Goal: Transaction & Acquisition: Purchase product/service

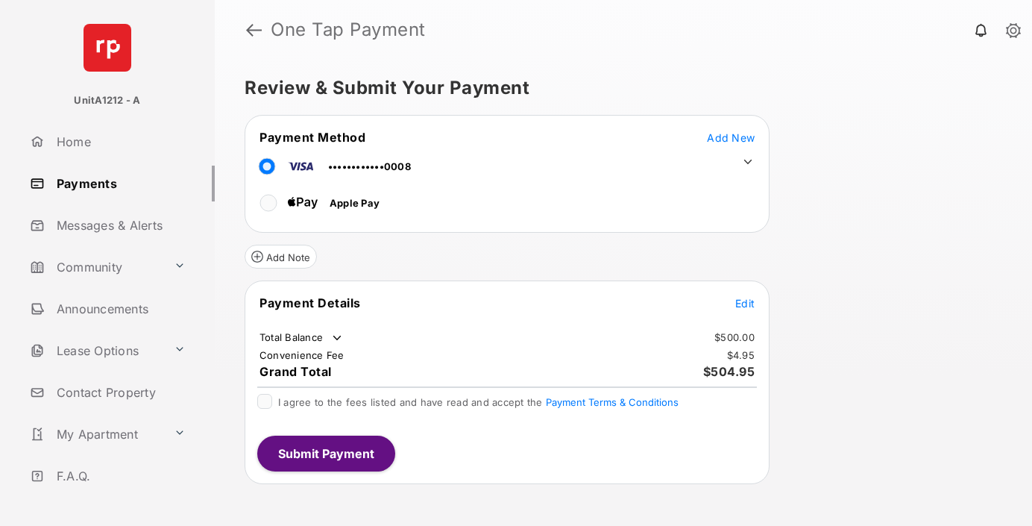
click at [731, 137] on span "Add New" at bounding box center [731, 137] width 48 height 13
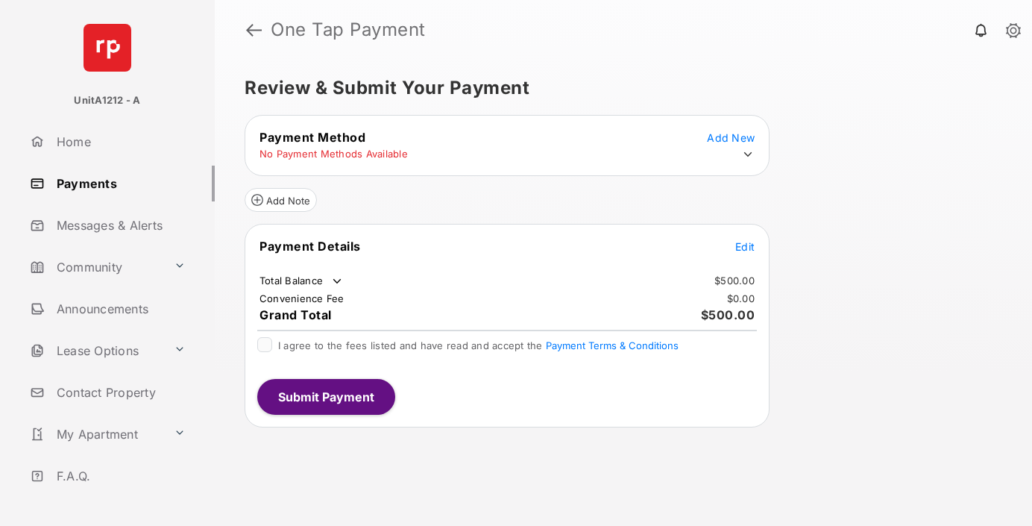
click at [748, 154] on icon at bounding box center [747, 154] width 13 height 13
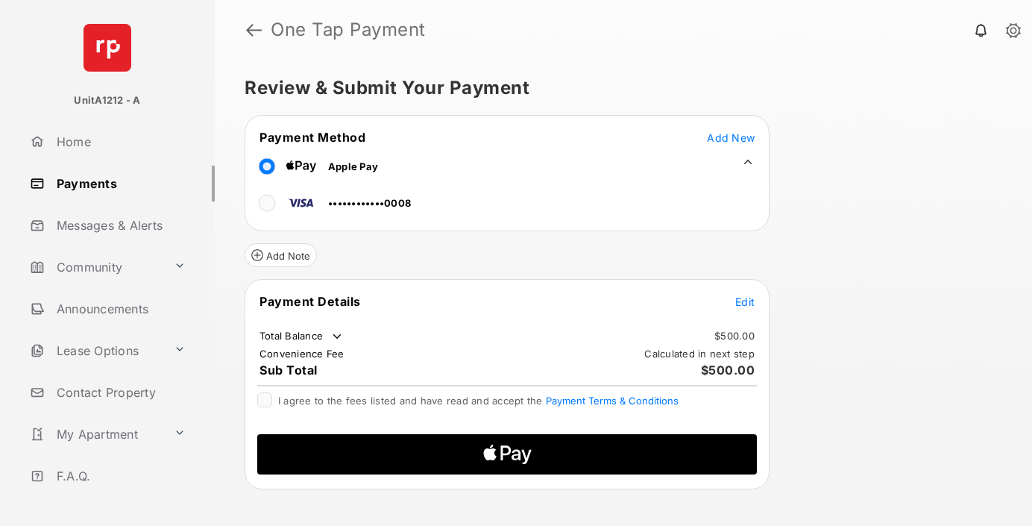
click at [745, 301] on span "Edit" at bounding box center [744, 301] width 19 height 13
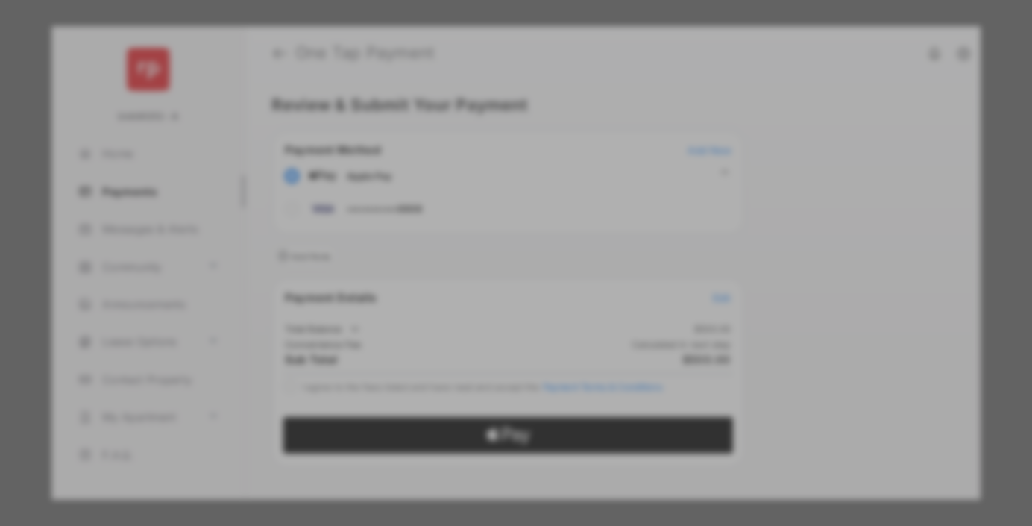
click at [488, 263] on div "Other Amount" at bounding box center [489, 273] width 242 height 25
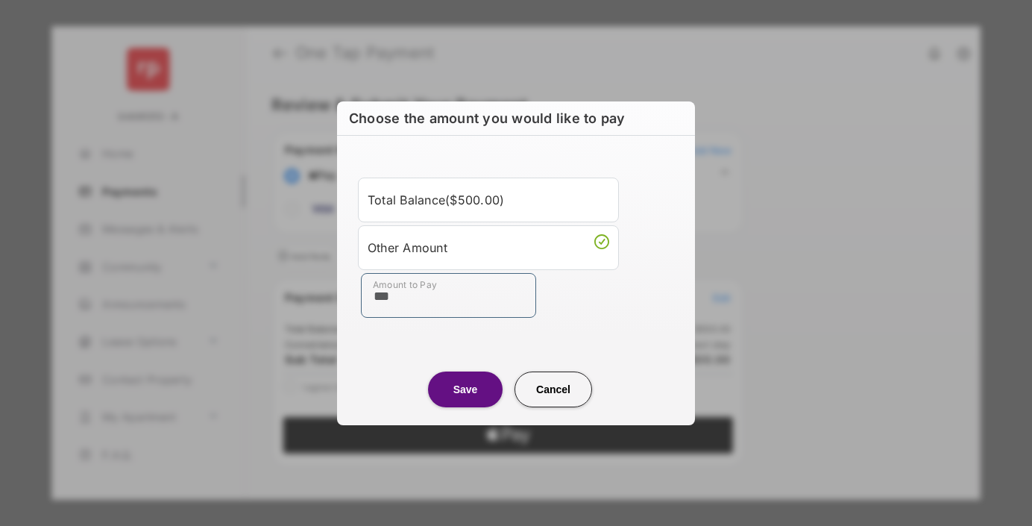
type input "***"
click at [465, 389] on button "Save" at bounding box center [465, 389] width 75 height 36
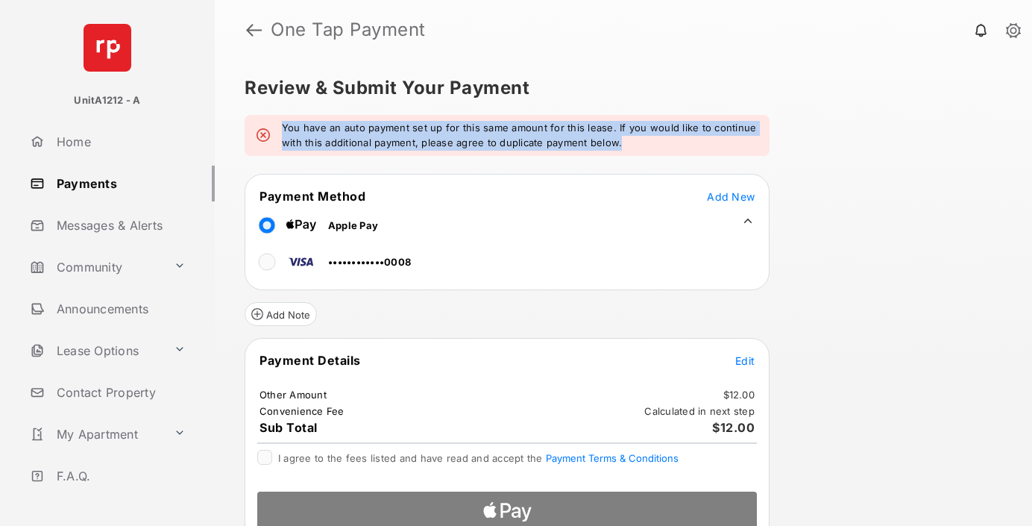
drag, startPoint x: 283, startPoint y: 128, endPoint x: 626, endPoint y: 144, distance: 343.4
click at [626, 144] on em "You have an auto payment set up for this same amount for this lease. If you wou…" at bounding box center [520, 135] width 476 height 29
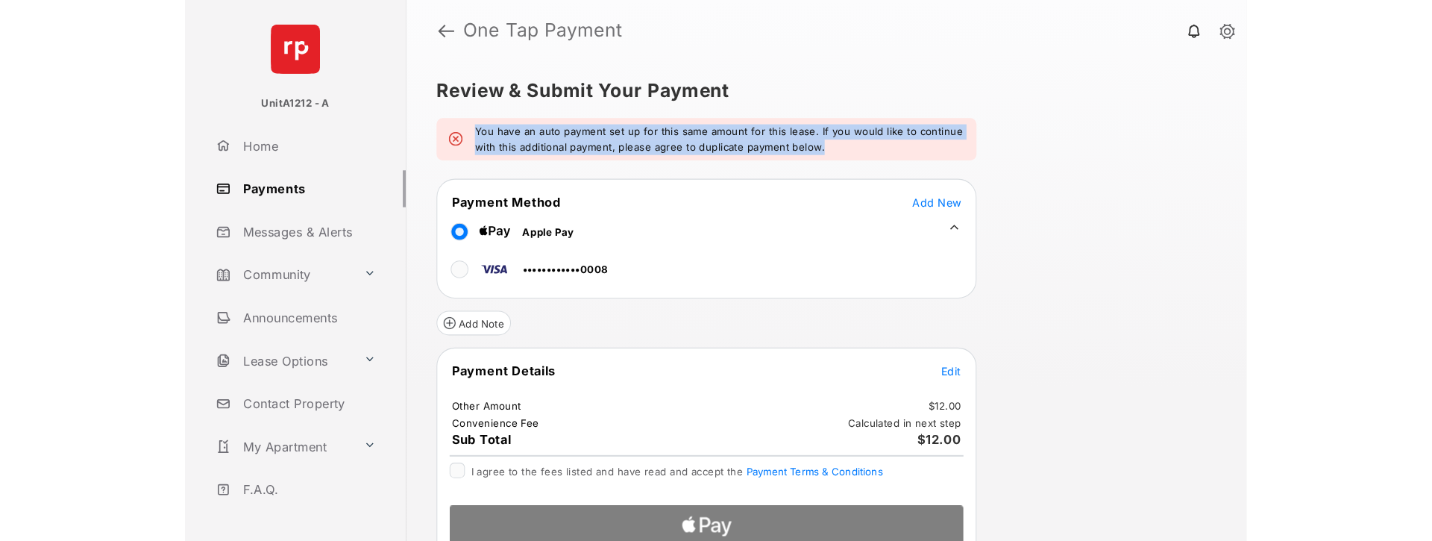
scroll to position [22, 0]
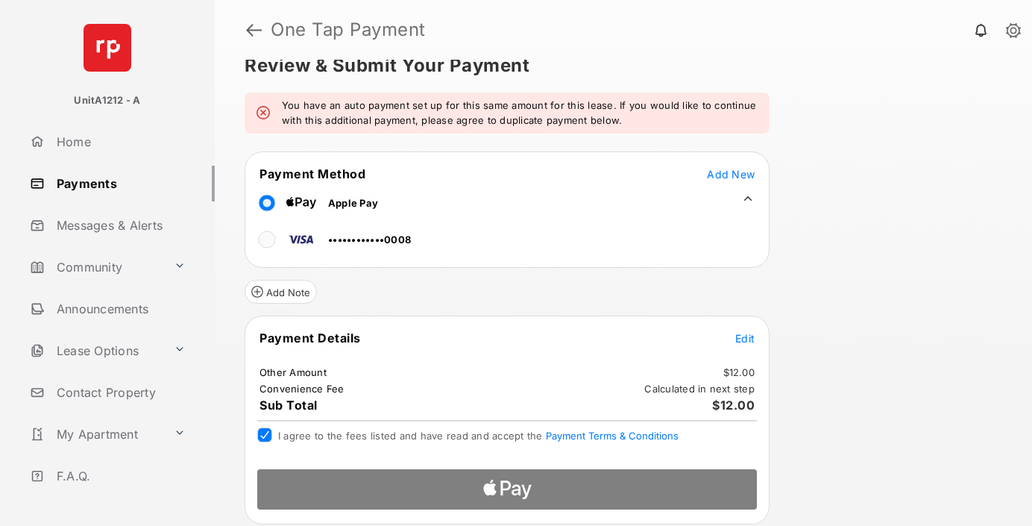
click at [521, 488] on div at bounding box center [506, 484] width 523 height 54
click at [285, 438] on span "I agree to the fees listed and have read and accept the Payment Terms & Conditi…" at bounding box center [478, 436] width 400 height 12
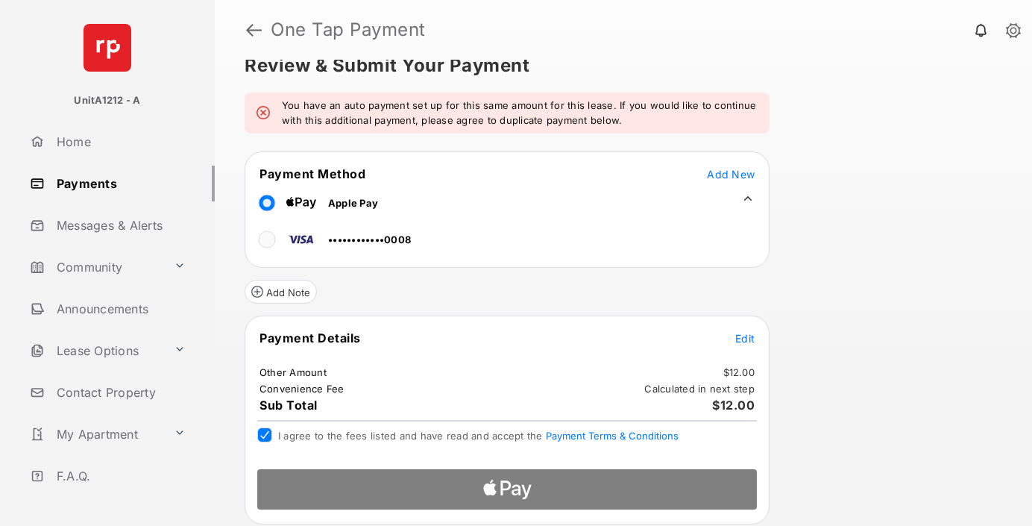
click at [271, 436] on div at bounding box center [264, 434] width 15 height 15
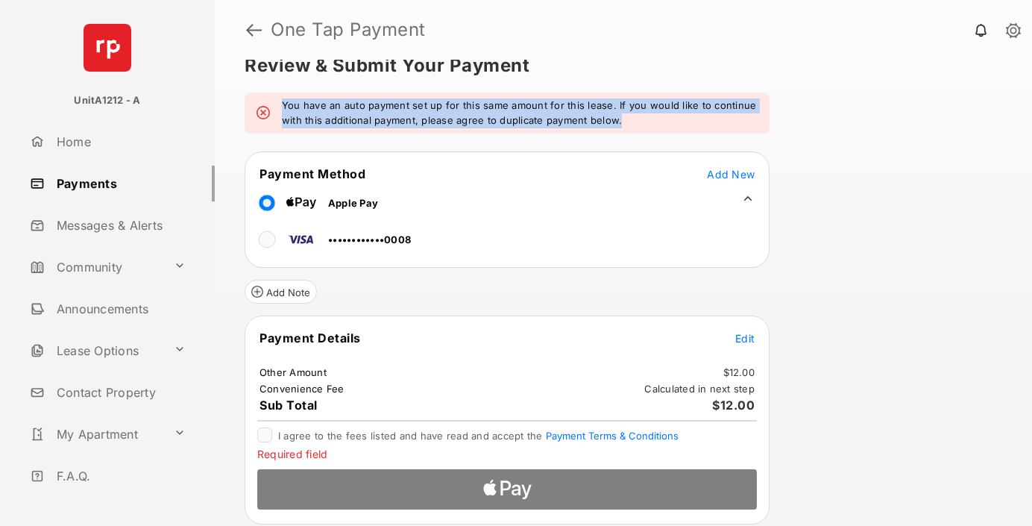
drag, startPoint x: 638, startPoint y: 125, endPoint x: 276, endPoint y: 98, distance: 362.7
click at [276, 98] on div "You have an auto payment set up for this same amount for this lease. If you wou…" at bounding box center [507, 112] width 525 height 41
drag, startPoint x: 276, startPoint y: 98, endPoint x: 603, endPoint y: 126, distance: 327.8
click at [603, 126] on div "You have an auto payment set up for this same amount for this lease. If you wou…" at bounding box center [507, 112] width 525 height 41
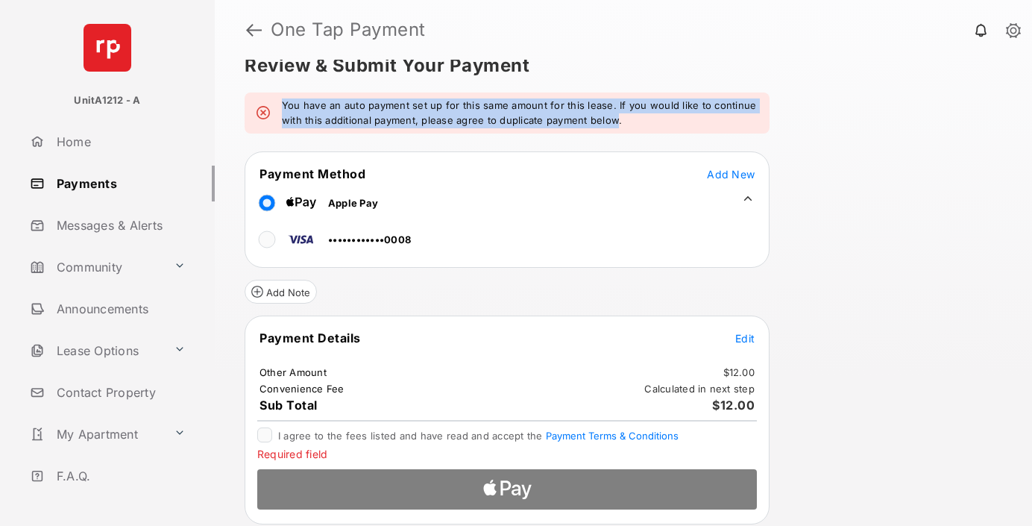
click at [603, 126] on em "You have an auto payment set up for this same amount for this lease. If you wou…" at bounding box center [520, 112] width 476 height 29
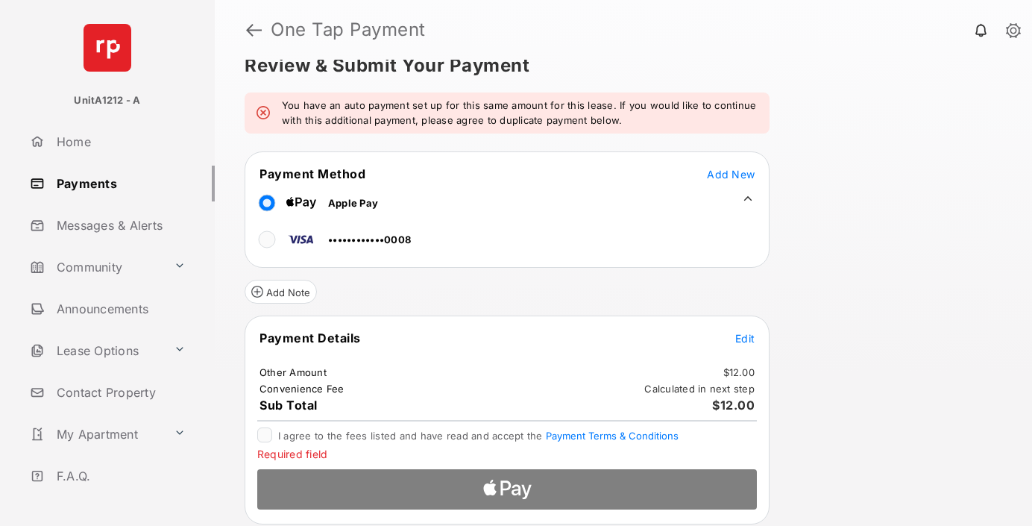
click at [286, 98] on div "You have an auto payment set up for this same amount for this lease. If you wou…" at bounding box center [507, 112] width 525 height 41
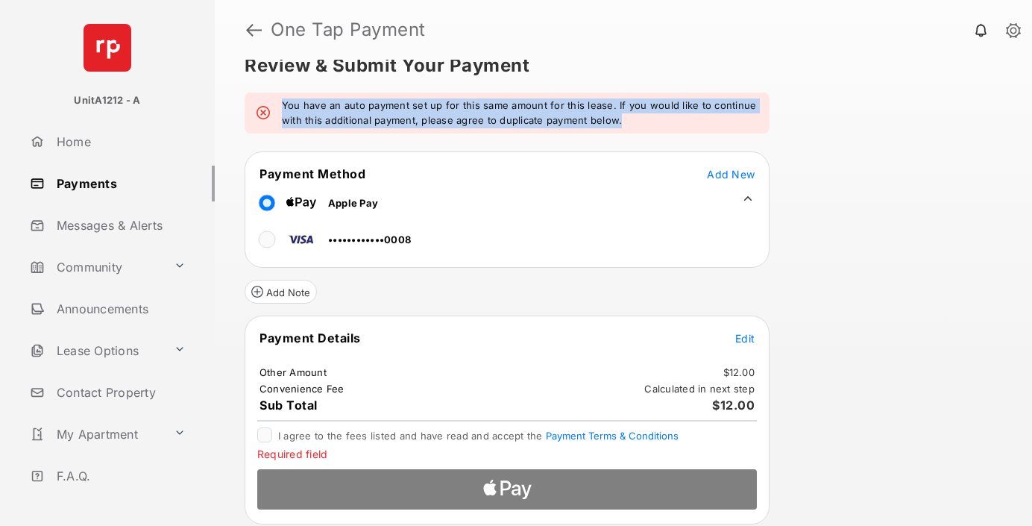
drag, startPoint x: 286, startPoint y: 98, endPoint x: 628, endPoint y: 116, distance: 342.0
click at [628, 116] on div "You have an auto payment set up for this same amount for this lease. If you wou…" at bounding box center [507, 112] width 525 height 41
click at [488, 112] on em "You have an auto payment set up for this same amount for this lease. If you wou…" at bounding box center [520, 112] width 476 height 29
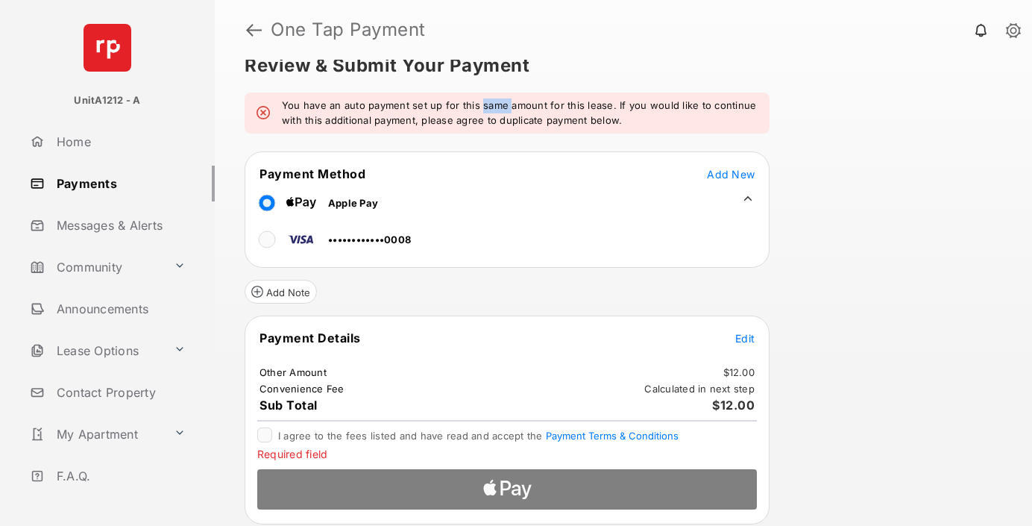
drag, startPoint x: 488, startPoint y: 112, endPoint x: 549, endPoint y: 123, distance: 62.2
click at [488, 113] on em "You have an auto payment set up for this same amount for this lease. If you wou…" at bounding box center [520, 112] width 476 height 29
click at [588, 125] on em "You have an auto payment set up for this same amount for this lease. If you wou…" at bounding box center [520, 112] width 476 height 29
drag, startPoint x: 588, startPoint y: 125, endPoint x: 438, endPoint y: 121, distance: 149.9
click at [438, 121] on em "You have an auto payment set up for this same amount for this lease. If you wou…" at bounding box center [520, 112] width 476 height 29
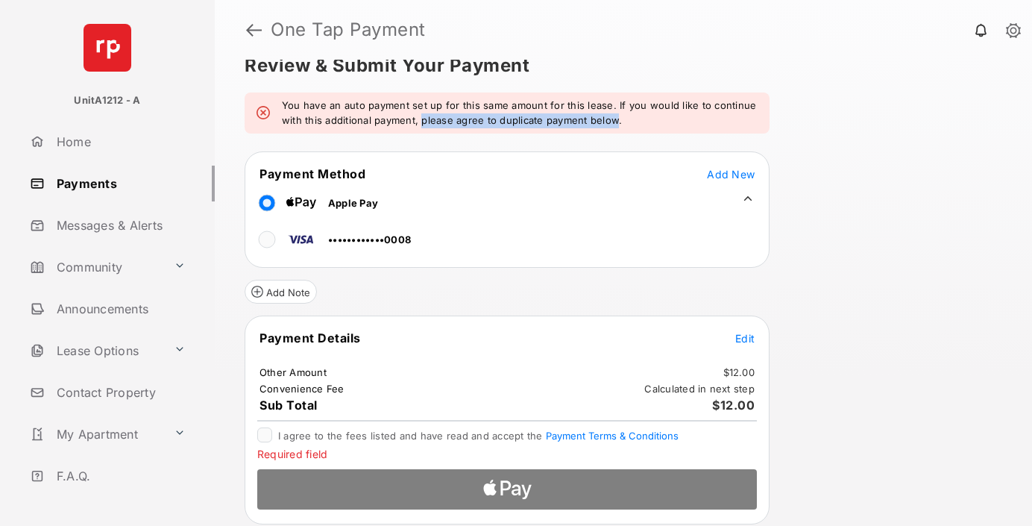
click at [438, 121] on em "You have an auto payment set up for this same amount for this lease. If you wou…" at bounding box center [520, 112] width 476 height 29
drag, startPoint x: 438, startPoint y: 121, endPoint x: 614, endPoint y: 122, distance: 176.0
click at [614, 122] on em "You have an auto payment set up for this same amount for this lease. If you wou…" at bounding box center [520, 112] width 476 height 29
click at [324, 432] on span "I agree to the fees listed and have read and accept the Payment Terms & Conditi…" at bounding box center [478, 436] width 400 height 12
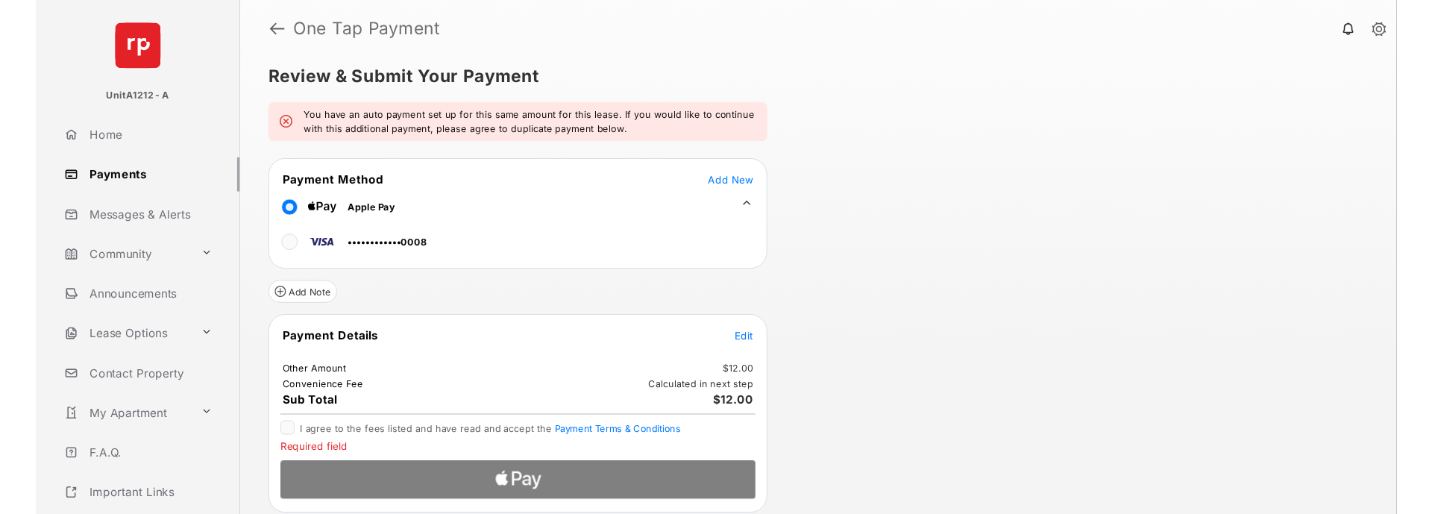
scroll to position [0, 0]
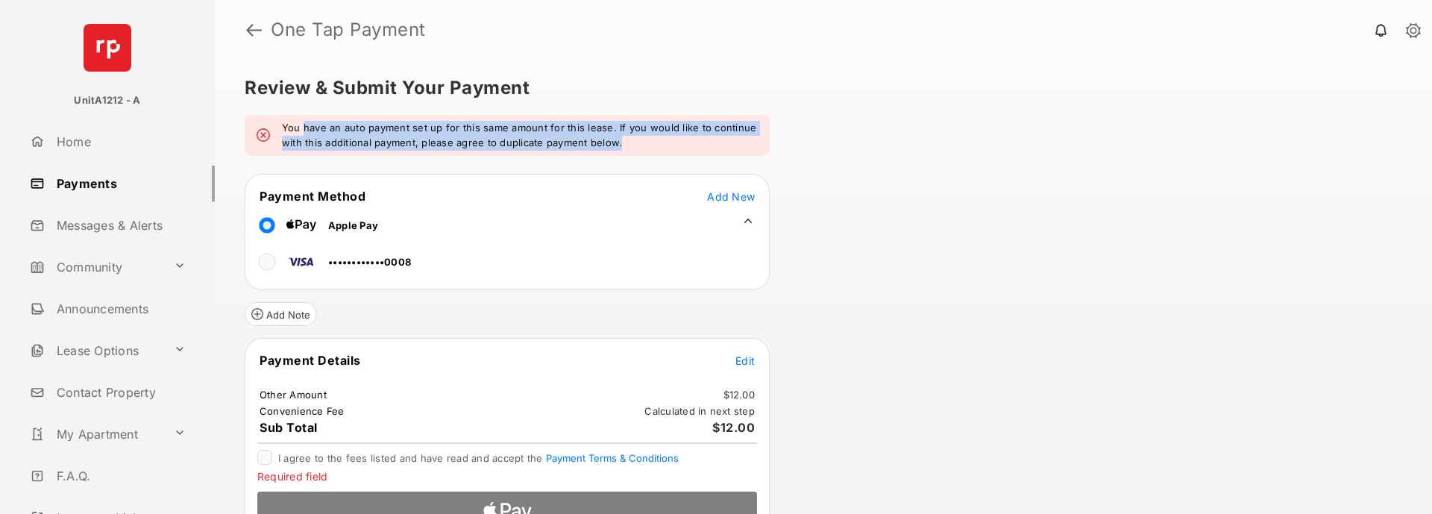
drag, startPoint x: 617, startPoint y: 145, endPoint x: 302, endPoint y: 126, distance: 316.0
click at [302, 126] on em "You have an auto payment set up for this same amount for this lease. If you wou…" at bounding box center [520, 135] width 476 height 29
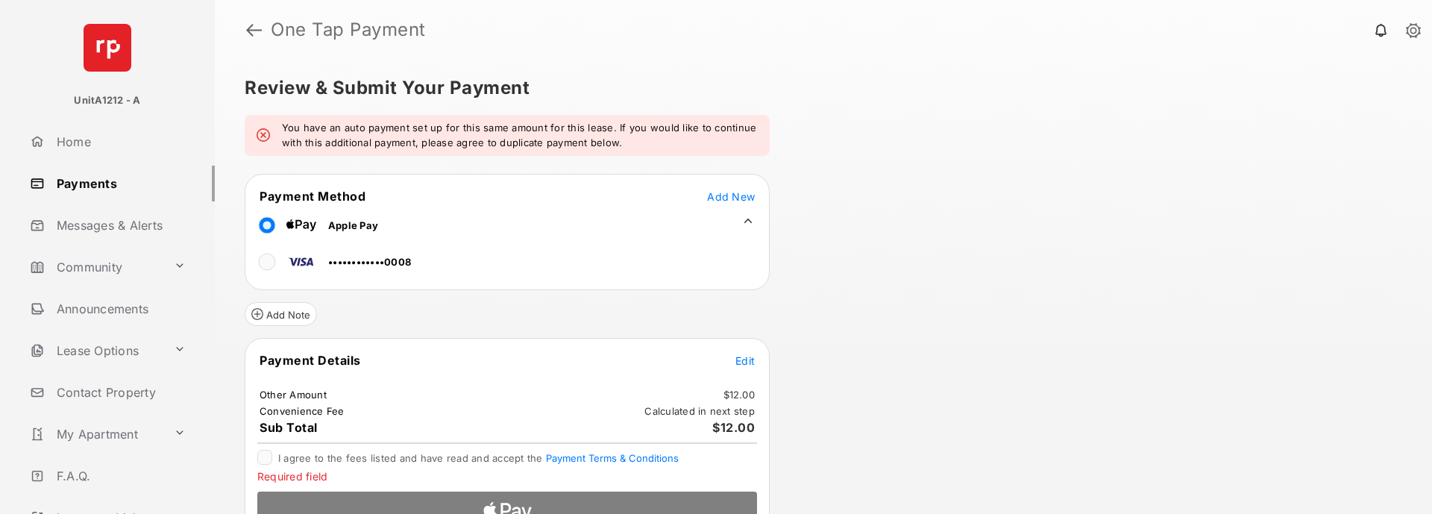
click at [301, 127] on em "You have an auto payment set up for this same amount for this lease. If you wou…" at bounding box center [520, 135] width 476 height 29
click at [294, 127] on em "You have an auto payment set up for this same amount for this lease. If you wou…" at bounding box center [520, 135] width 476 height 29
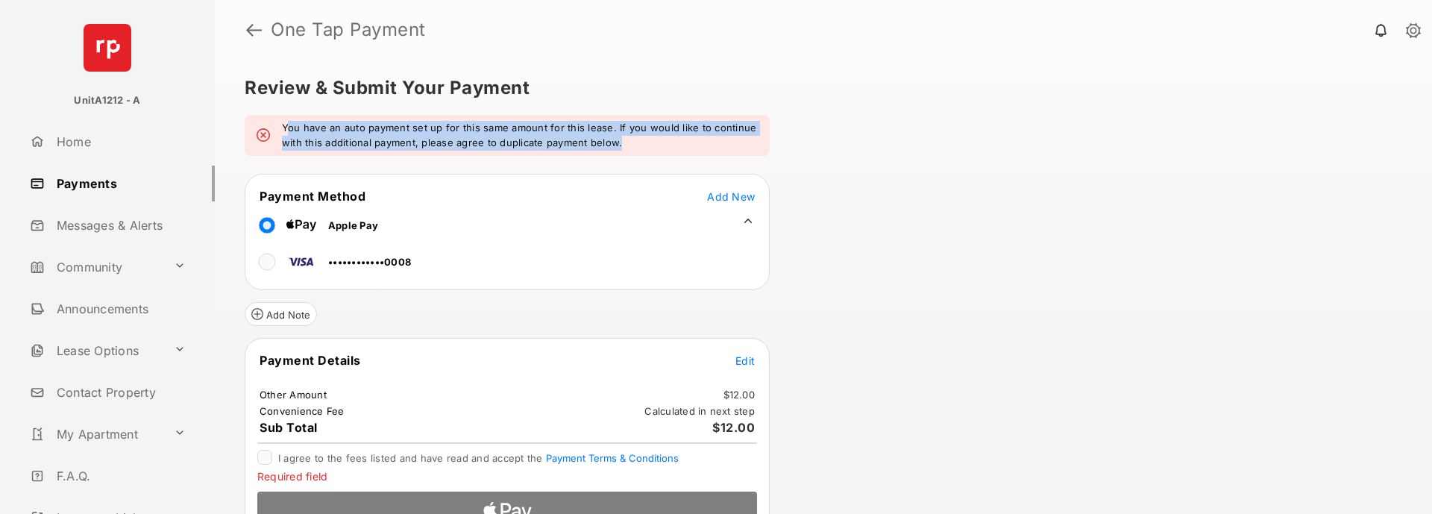
drag, startPoint x: 289, startPoint y: 127, endPoint x: 574, endPoint y: 161, distance: 286.9
click at [567, 160] on form "You have an auto payment set up for this same amount for this lease. If you wou…" at bounding box center [507, 331] width 525 height 432
click at [576, 161] on form "You have an auto payment set up for this same amount for this lease. If you wou…" at bounding box center [507, 331] width 525 height 432
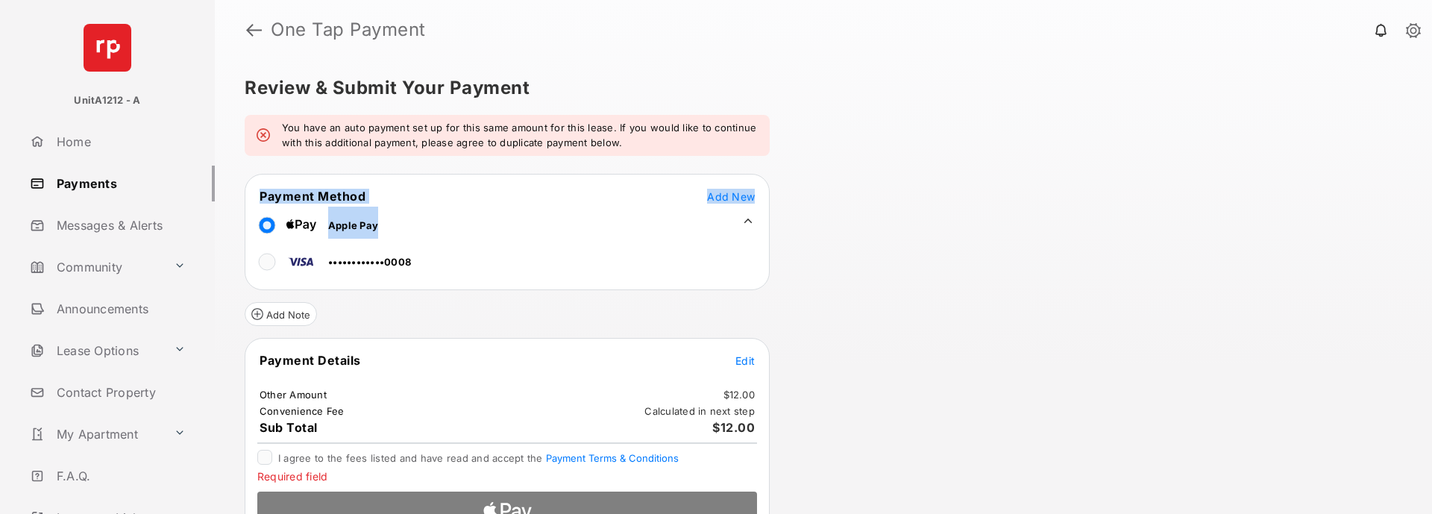
drag, startPoint x: 576, startPoint y: 161, endPoint x: 651, endPoint y: 149, distance: 76.3
click at [579, 161] on form "You have an auto payment set up for this same amount for this lease. If you wou…" at bounding box center [507, 331] width 525 height 432
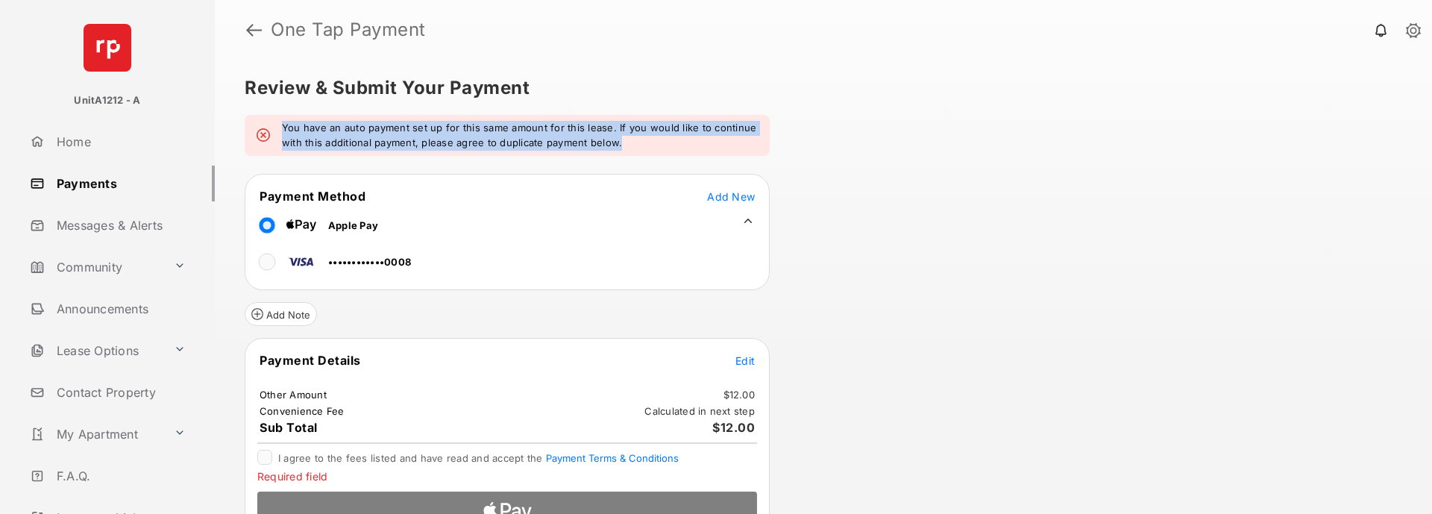
drag, startPoint x: 651, startPoint y: 149, endPoint x: 308, endPoint y: 113, distance: 345.0
click at [305, 113] on div "Review & Submit Your Payment You have an auto payment set up for this same amou…" at bounding box center [823, 287] width 1217 height 454
click at [308, 113] on div "Review & Submit Your Payment You have an auto payment set up for this same amou…" at bounding box center [823, 287] width 1217 height 454
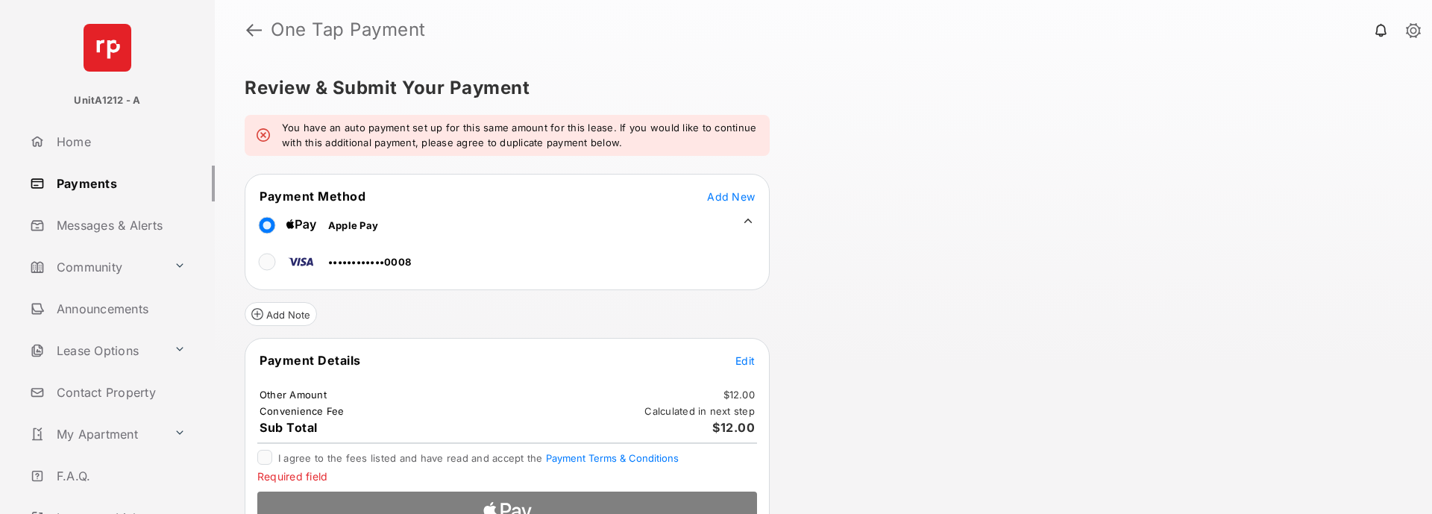
click at [279, 116] on div "You have an auto payment set up for this same amount for this lease. If you wou…" at bounding box center [507, 135] width 525 height 41
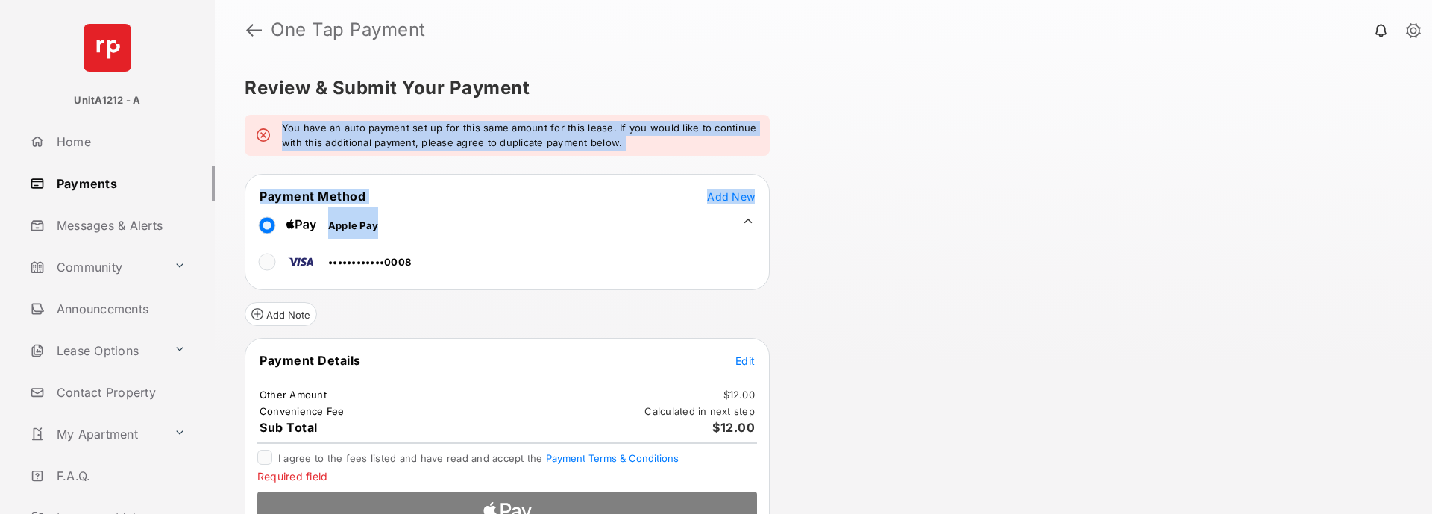
drag, startPoint x: 279, startPoint y: 116, endPoint x: 597, endPoint y: 164, distance: 322.0
click at [597, 164] on form "You have an auto payment set up for this same amount for this lease. If you wou…" at bounding box center [507, 331] width 525 height 432
click at [612, 149] on em "You have an auto payment set up for this same amount for this lease. If you wou…" at bounding box center [520, 135] width 476 height 29
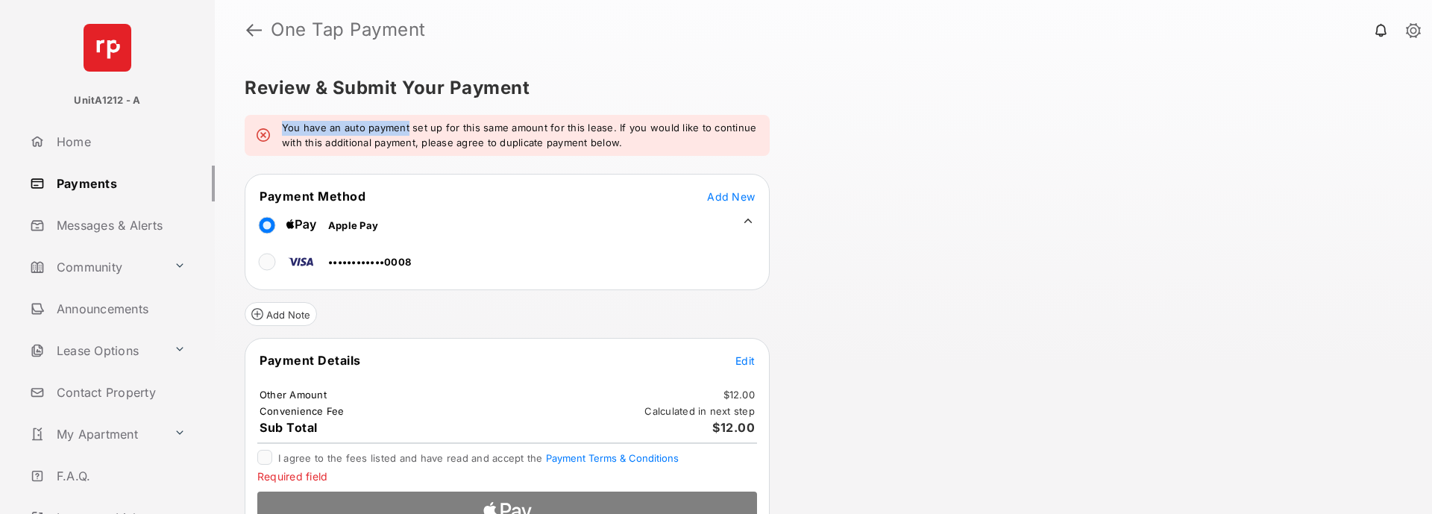
drag, startPoint x: 612, startPoint y: 149, endPoint x: 368, endPoint y: 116, distance: 246.1
click at [371, 116] on div "You have an auto payment set up for this same amount for this lease. If you wou…" at bounding box center [507, 135] width 525 height 41
click at [368, 116] on div "You have an auto payment set up for this same amount for this lease. If you wou…" at bounding box center [507, 135] width 525 height 41
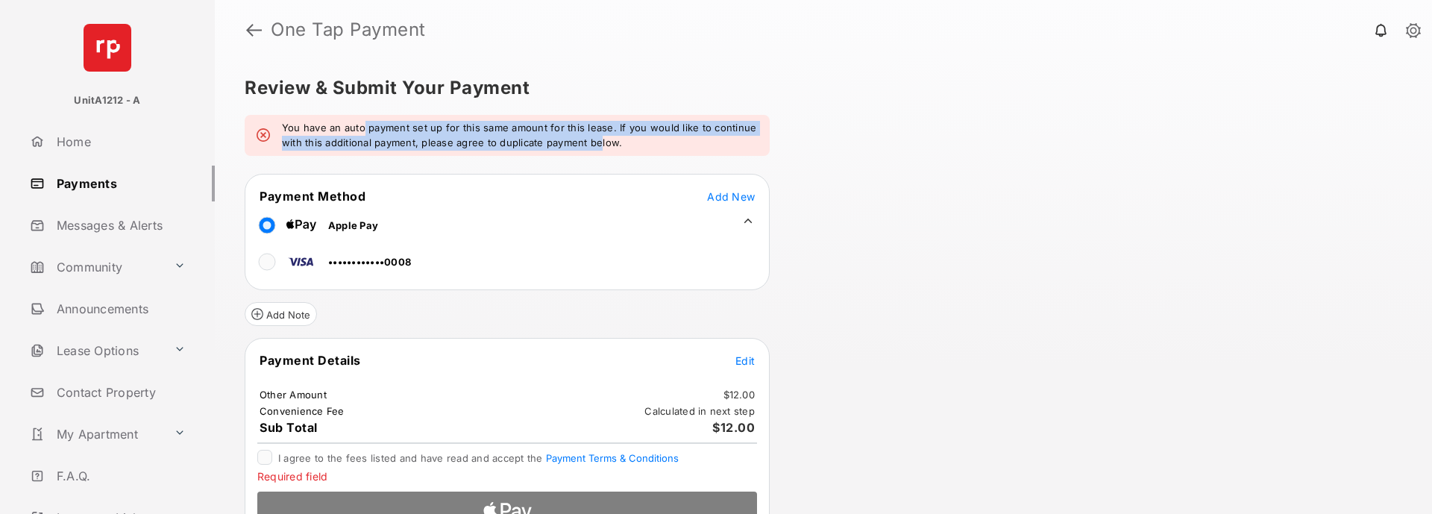
drag, startPoint x: 361, startPoint y: 116, endPoint x: 600, endPoint y: 149, distance: 241.0
click at [600, 149] on div "You have an auto payment set up for this same amount for this lease. If you wou…" at bounding box center [507, 135] width 525 height 41
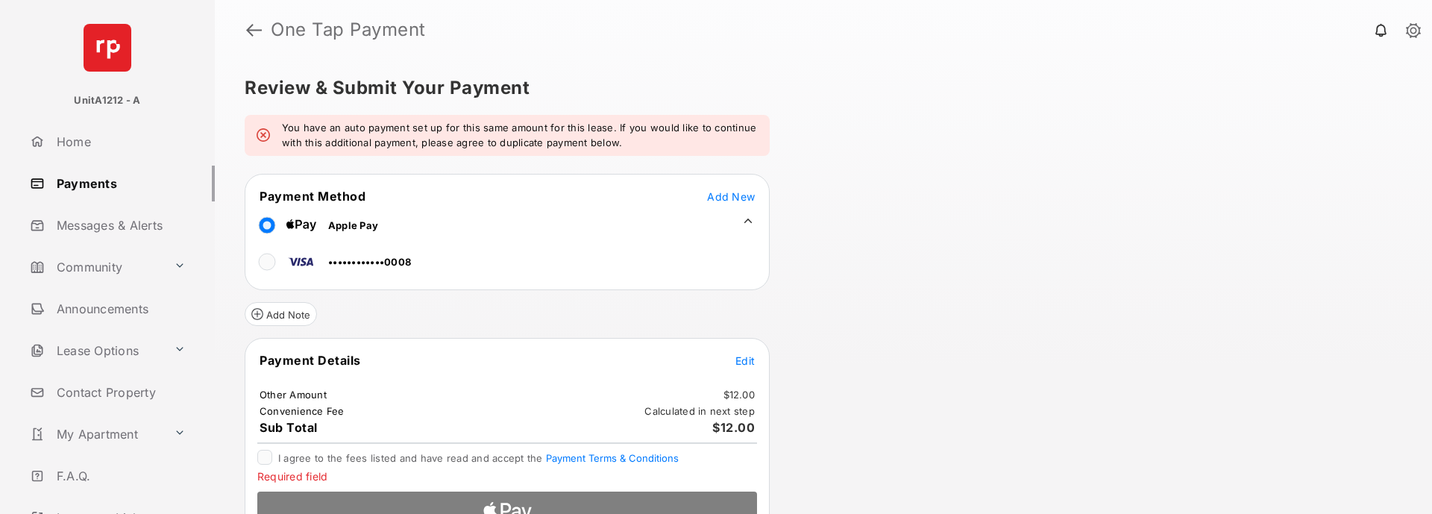
click at [623, 144] on em "You have an auto payment set up for this same amount for this lease. If you wou…" at bounding box center [520, 135] width 476 height 29
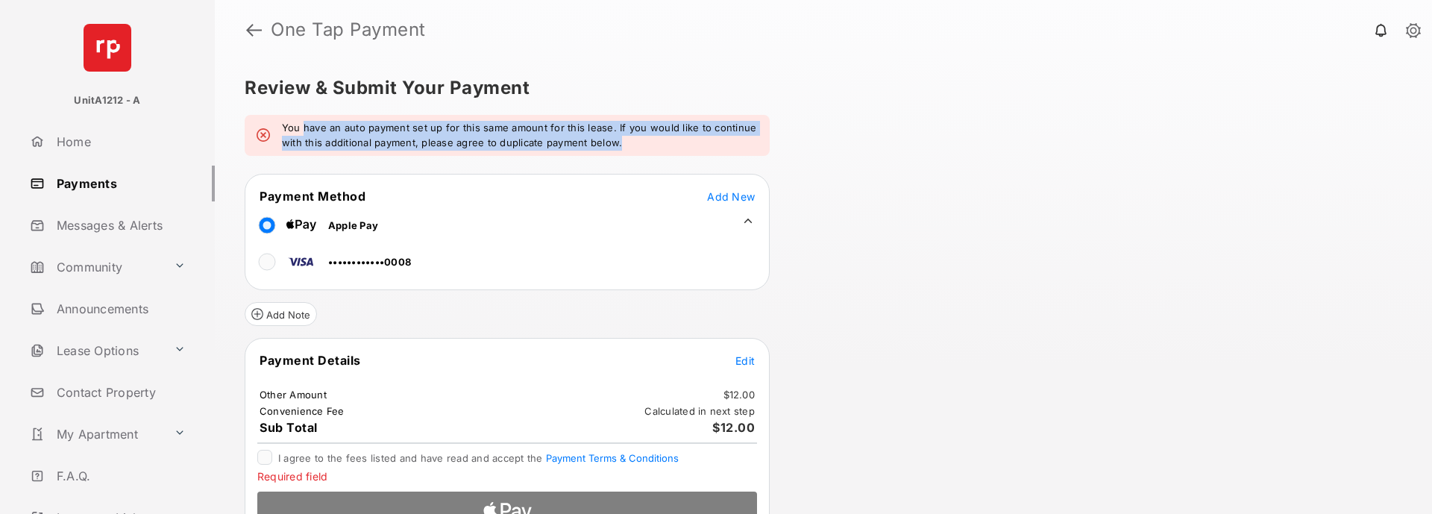
drag, startPoint x: 623, startPoint y: 144, endPoint x: 300, endPoint y: 119, distance: 323.8
click at [309, 119] on div "You have an auto payment set up for this same amount for this lease. If you wou…" at bounding box center [507, 135] width 525 height 41
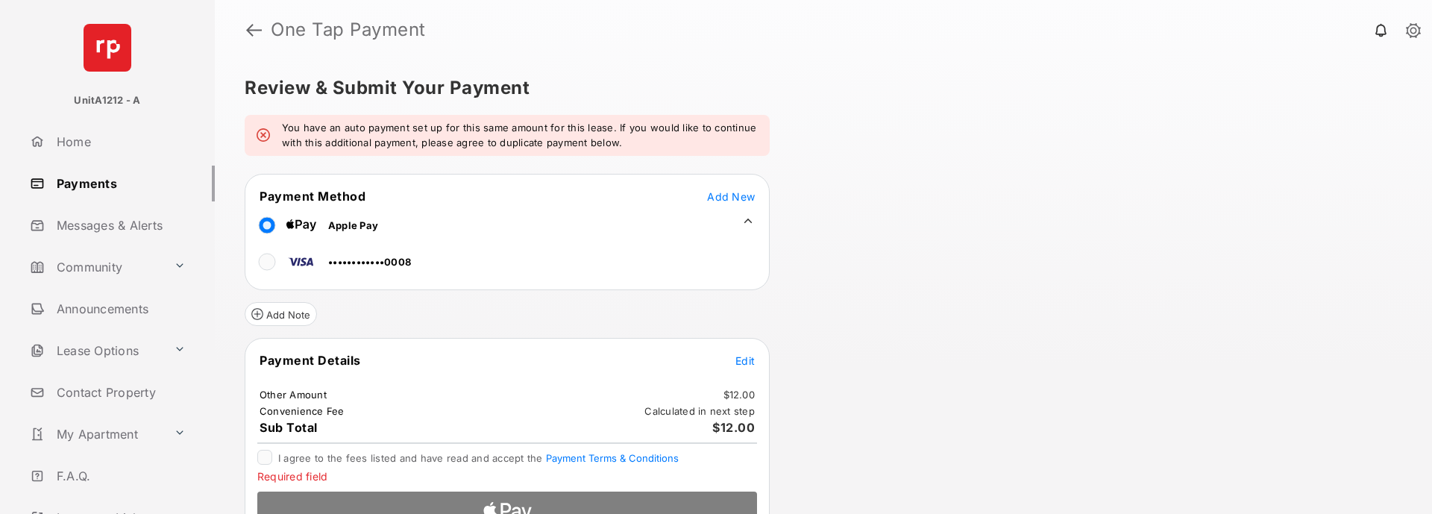
click at [300, 119] on div "You have an auto payment set up for this same amount for this lease. If you wou…" at bounding box center [507, 135] width 525 height 41
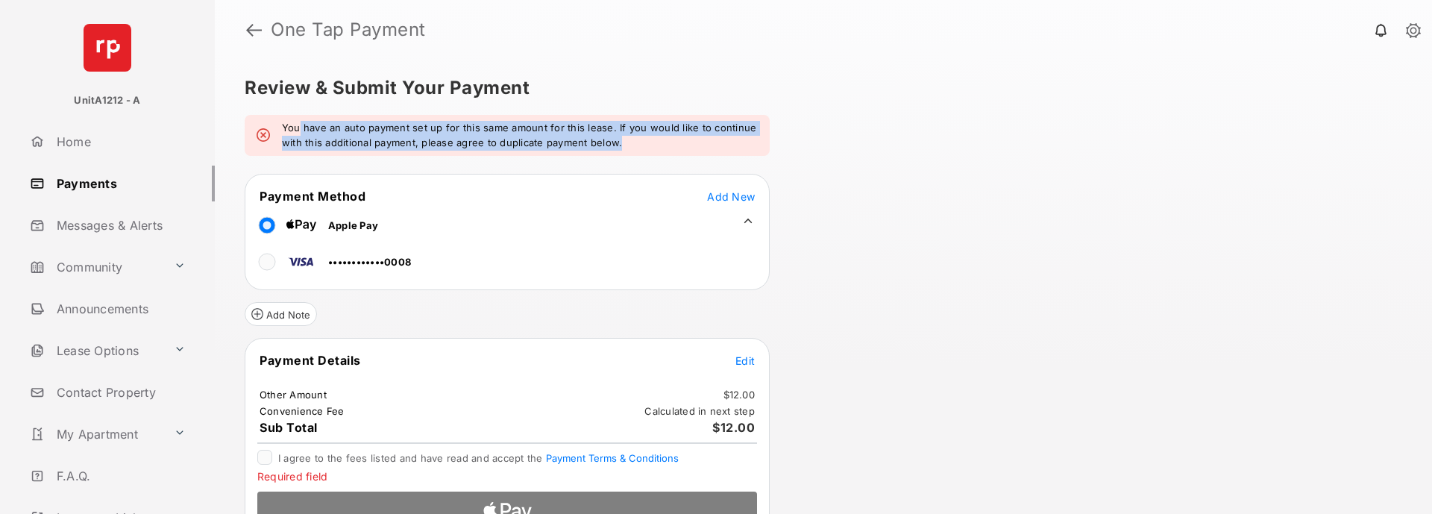
drag, startPoint x: 300, startPoint y: 119, endPoint x: 638, endPoint y: 155, distance: 340.4
click at [638, 155] on div "You have an auto payment set up for this same amount for this lease. If you wou…" at bounding box center [507, 135] width 525 height 41
click at [634, 146] on em "You have an auto payment set up for this same amount for this lease. If you wou…" at bounding box center [520, 135] width 476 height 29
drag, startPoint x: 634, startPoint y: 146, endPoint x: 289, endPoint y: 122, distance: 345.4
click at [289, 122] on em "You have an auto payment set up for this same amount for this lease. If you wou…" at bounding box center [520, 135] width 476 height 29
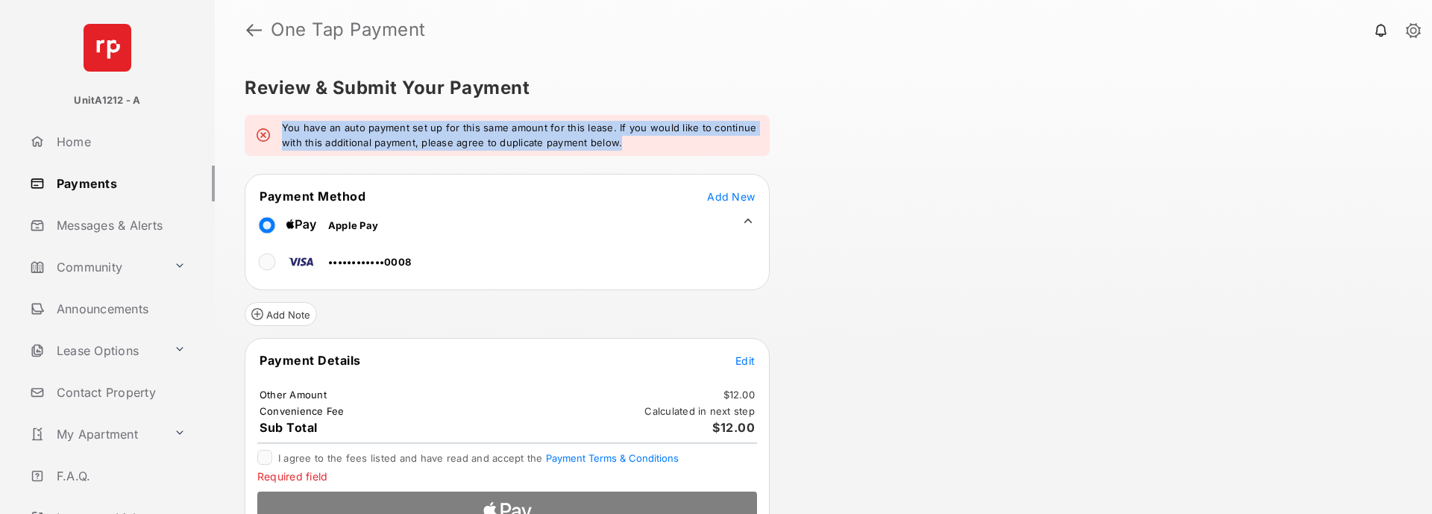
click at [289, 122] on em "You have an auto payment set up for this same amount for this lease. If you wou…" at bounding box center [520, 135] width 476 height 29
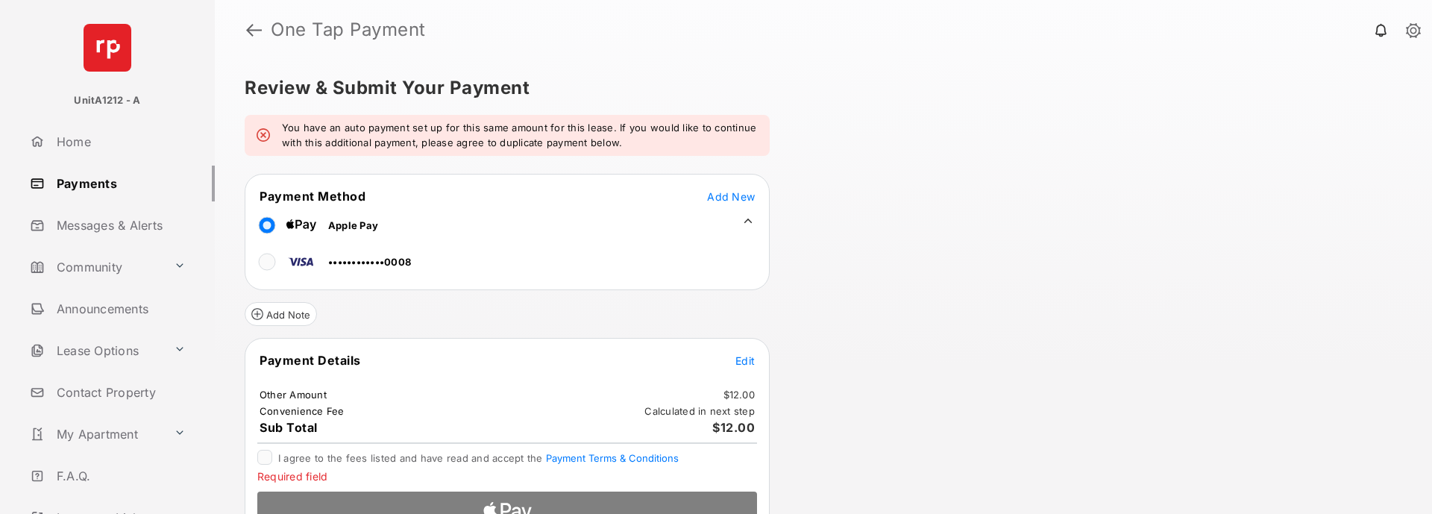
scroll to position [34, 0]
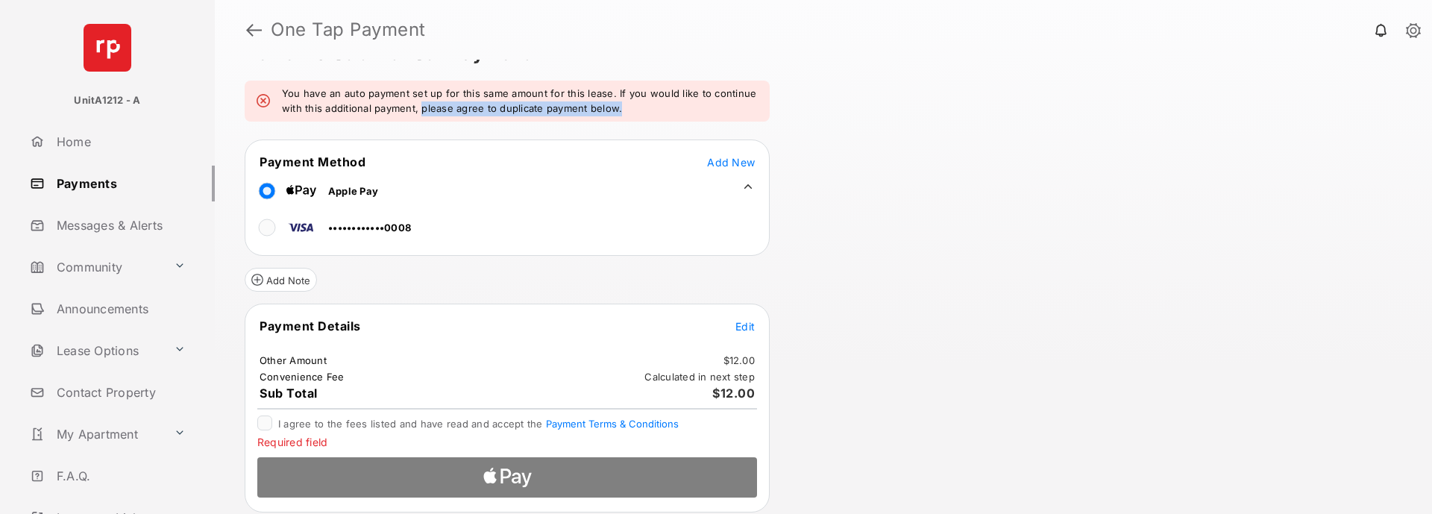
drag, startPoint x: 631, startPoint y: 104, endPoint x: 420, endPoint y: 108, distance: 211.1
click at [420, 108] on em "You have an auto payment set up for this same amount for this lease. If you wou…" at bounding box center [520, 101] width 476 height 29
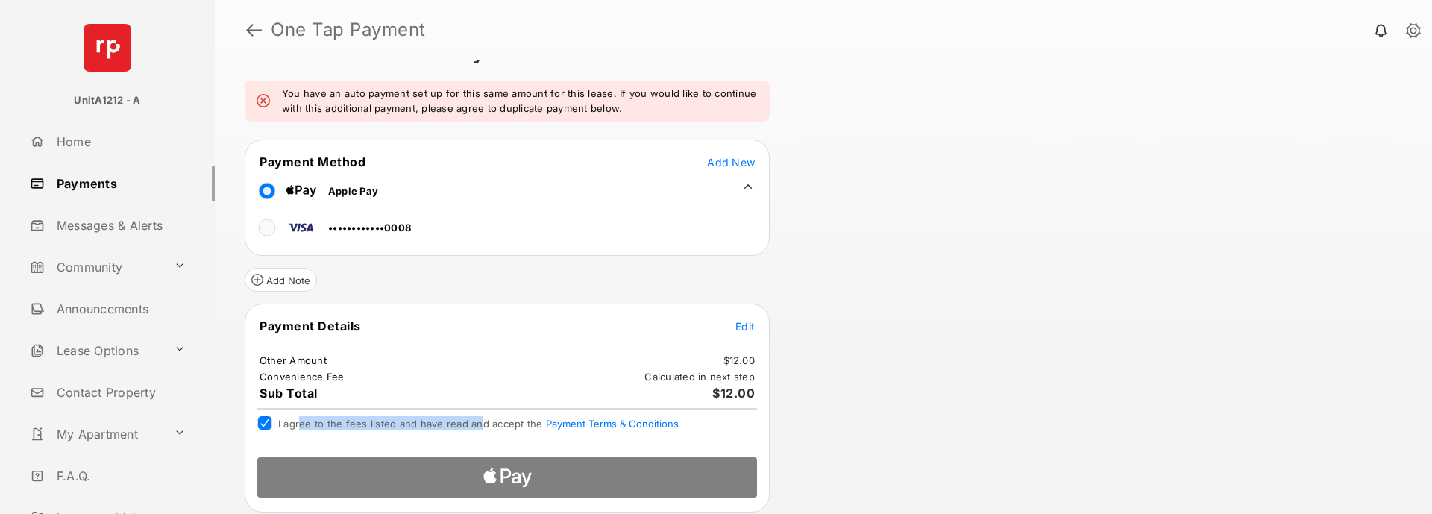
drag, startPoint x: 299, startPoint y: 426, endPoint x: 479, endPoint y: 428, distance: 179.7
click at [479, 428] on span "I agree to the fees listed and have read and accept the Payment Terms & Conditi…" at bounding box center [478, 424] width 400 height 12
click at [273, 422] on div "I agree to the fees listed and have read and accept the Payment Terms & Conditi…" at bounding box center [507, 424] width 500 height 18
click at [465, 479] on div at bounding box center [506, 472] width 523 height 54
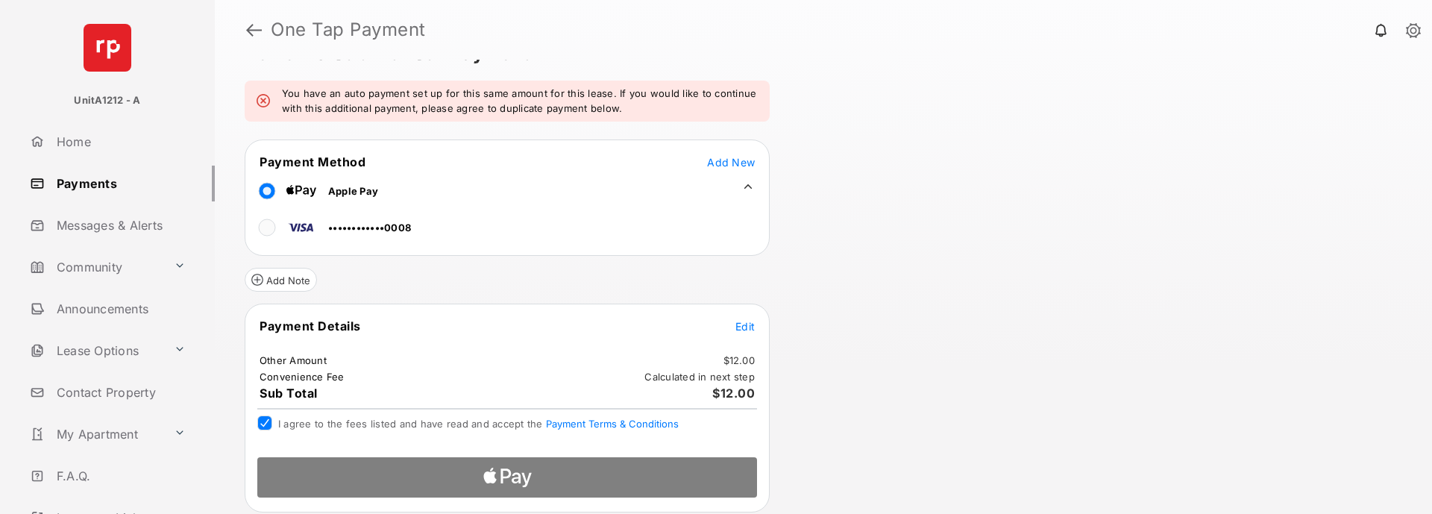
click at [464, 479] on div at bounding box center [506, 472] width 523 height 54
drag, startPoint x: 464, startPoint y: 479, endPoint x: 485, endPoint y: 477, distance: 21.7
click at [475, 479] on div at bounding box center [506, 472] width 523 height 54
drag, startPoint x: 496, startPoint y: 479, endPoint x: 542, endPoint y: 484, distance: 46.5
click at [510, 482] on div at bounding box center [506, 472] width 523 height 54
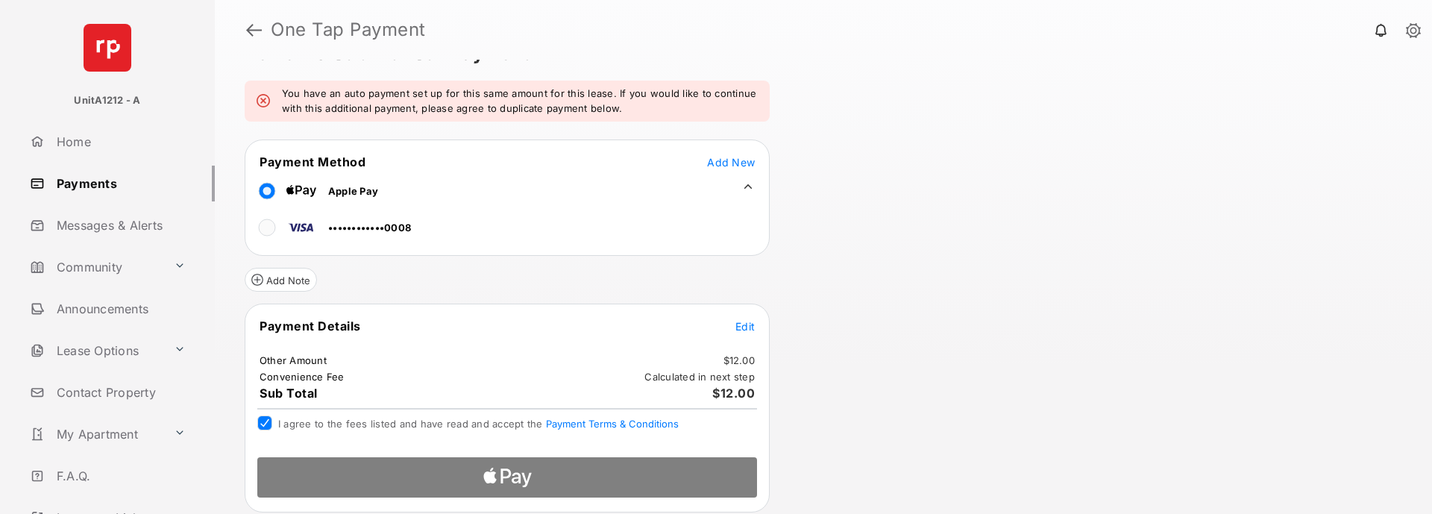
drag, startPoint x: 542, startPoint y: 484, endPoint x: 550, endPoint y: 485, distance: 7.5
click at [550, 485] on div at bounding box center [506, 472] width 523 height 54
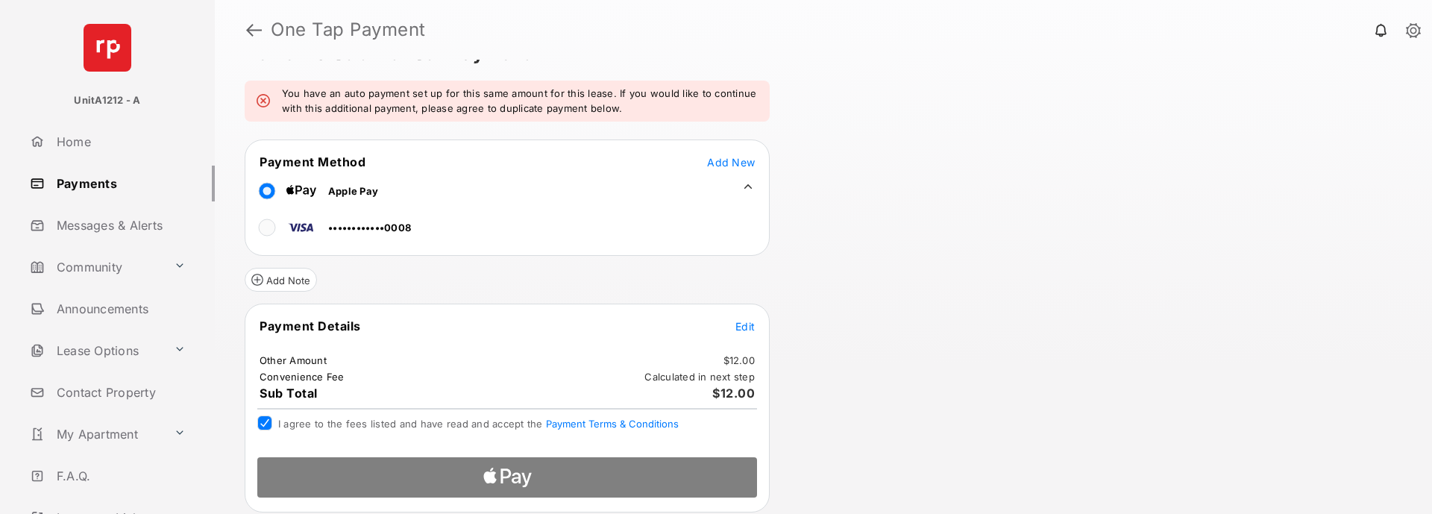
click at [526, 485] on div at bounding box center [506, 472] width 523 height 54
click at [502, 481] on div at bounding box center [506, 472] width 523 height 54
click at [488, 480] on div at bounding box center [506, 472] width 523 height 54
click at [534, 475] on div at bounding box center [506, 472] width 523 height 54
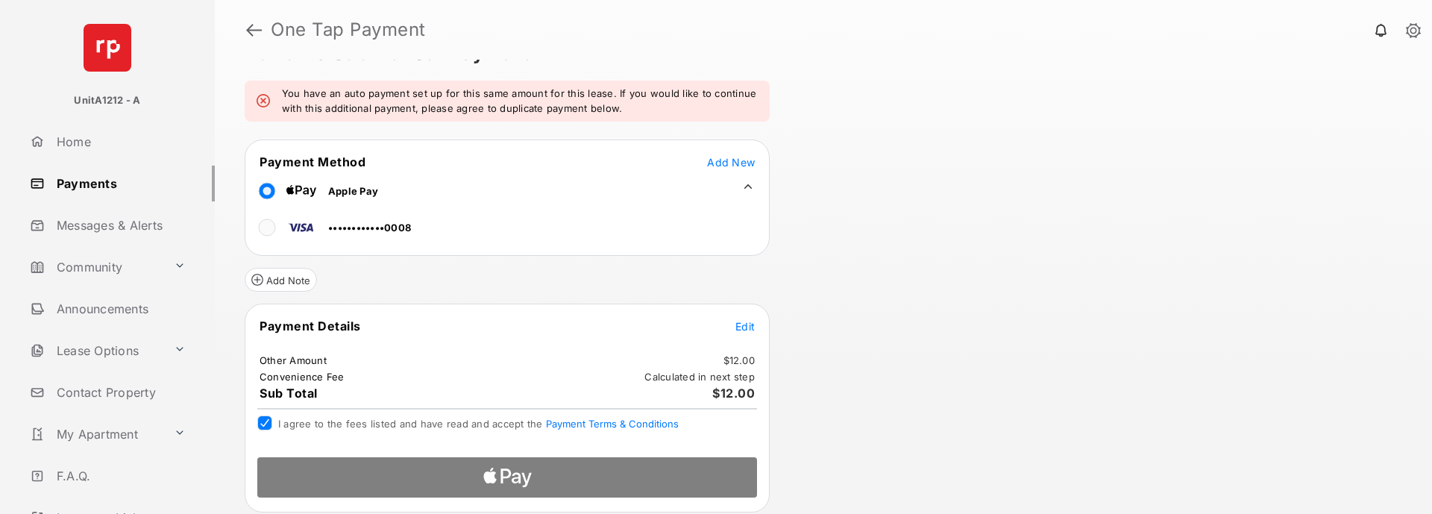
click at [504, 465] on div at bounding box center [506, 472] width 523 height 54
click at [470, 456] on div at bounding box center [506, 472] width 523 height 54
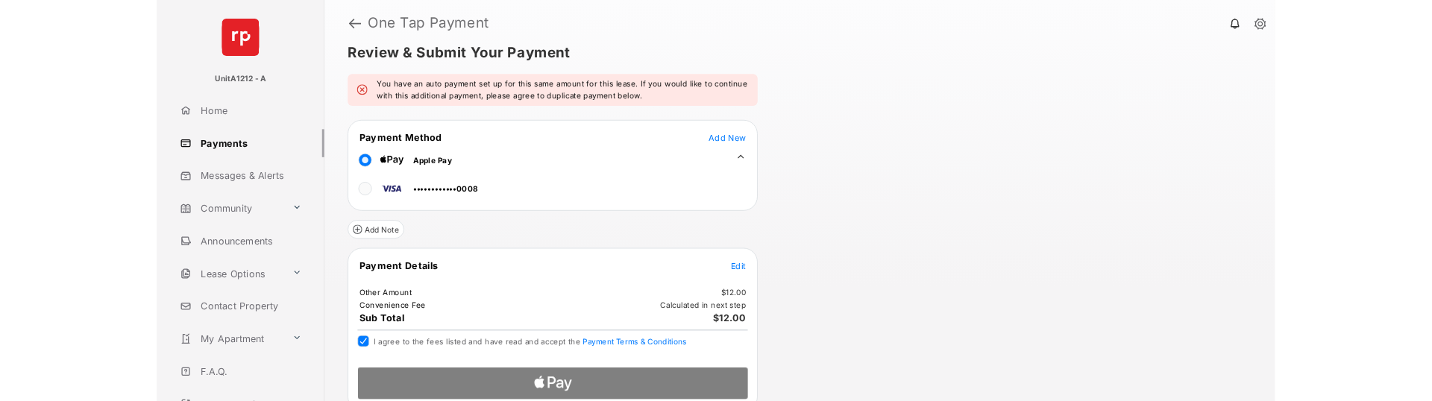
scroll to position [0, 0]
